Goal: Task Accomplishment & Management: Manage account settings

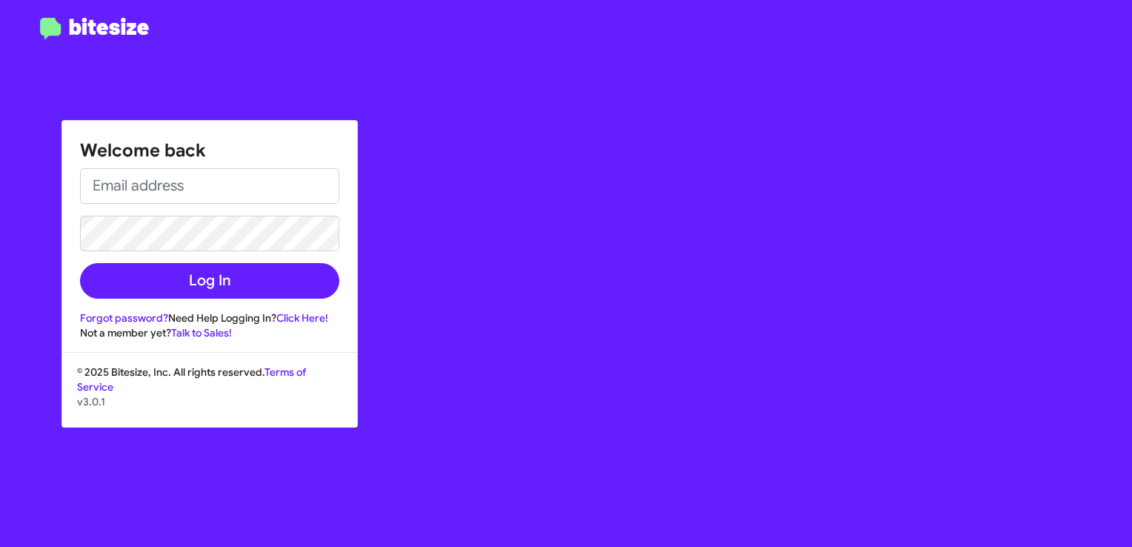
click at [207, 405] on p "v3.0.1" at bounding box center [209, 401] width 265 height 15
click at [119, 199] on input "email" at bounding box center [209, 186] width 259 height 36
click at [122, 194] on input "email" at bounding box center [209, 186] width 259 height 36
type input "[EMAIL_ADDRESS][DOMAIN_NAME]"
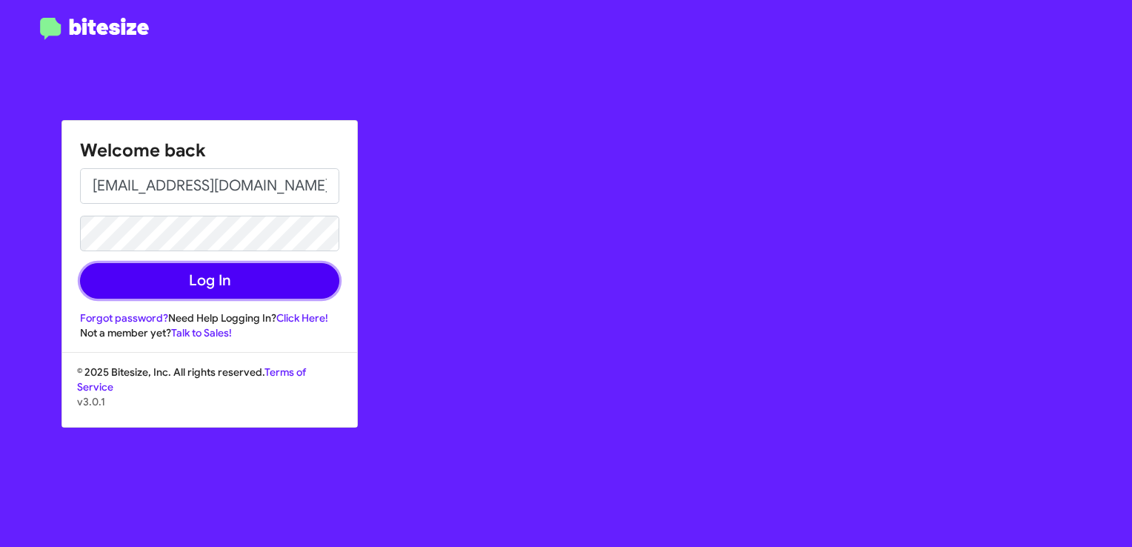
click at [308, 272] on button "Log In" at bounding box center [209, 281] width 259 height 36
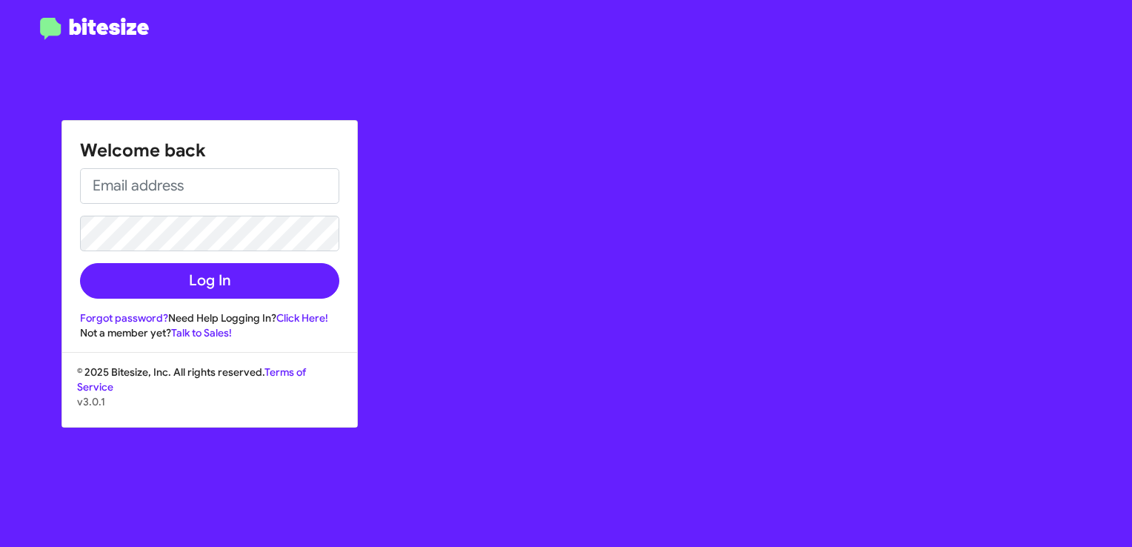
click at [390, 322] on div "Welcome back Log In Forgot password? Need Help Logging In? Click Here! Not a me…" at bounding box center [660, 273] width 943 height 547
